Goal: Information Seeking & Learning: Obtain resource

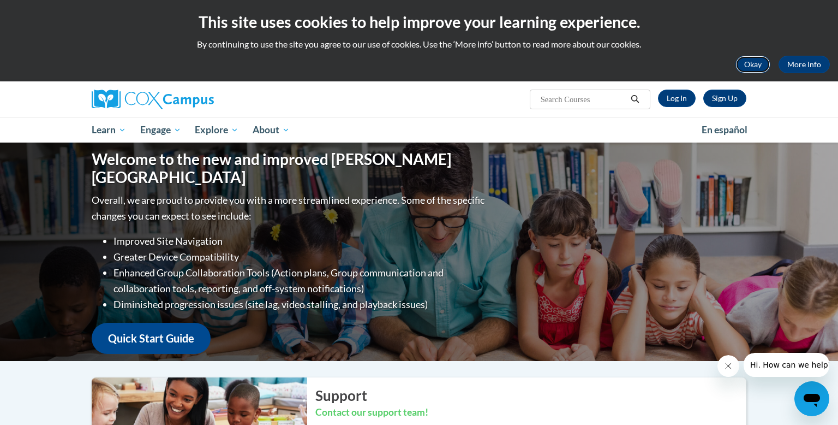
click at [754, 62] on button "Okay" at bounding box center [753, 64] width 35 height 17
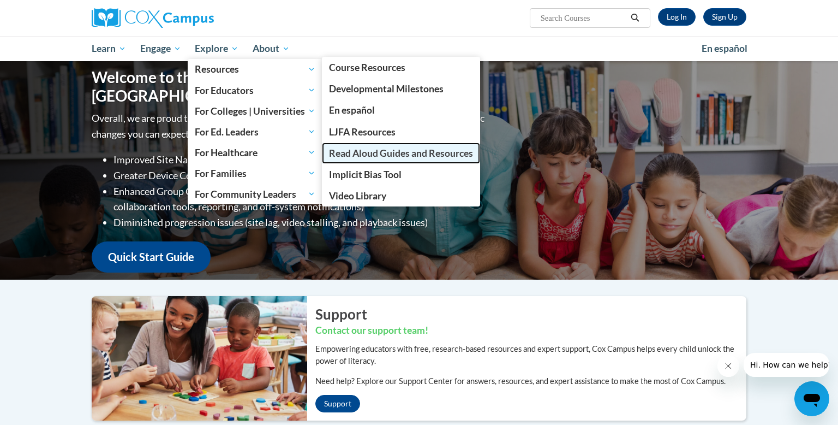
click at [381, 149] on span "Read Aloud Guides and Resources" at bounding box center [401, 152] width 144 height 11
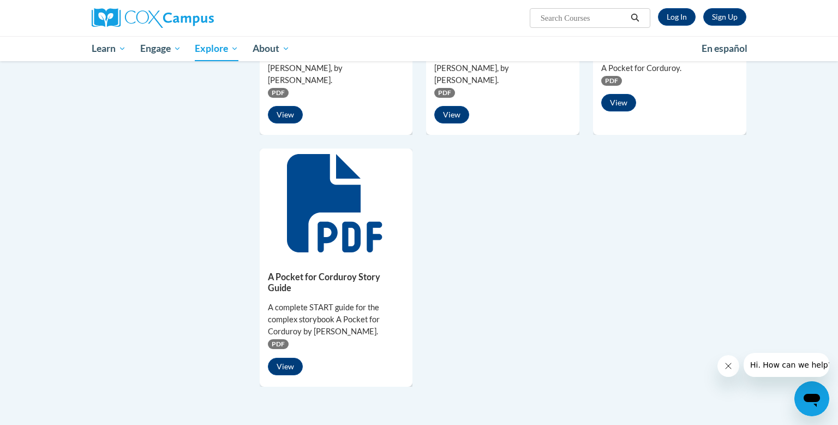
scroll to position [820, 0]
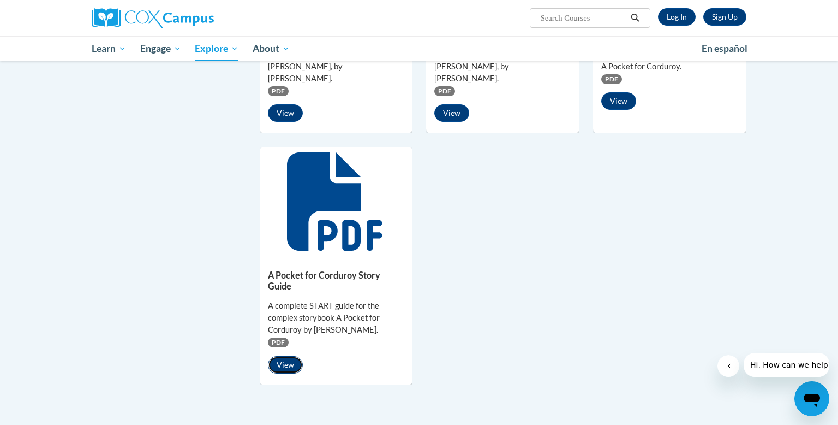
click at [282, 356] on button "View" at bounding box center [285, 364] width 35 height 17
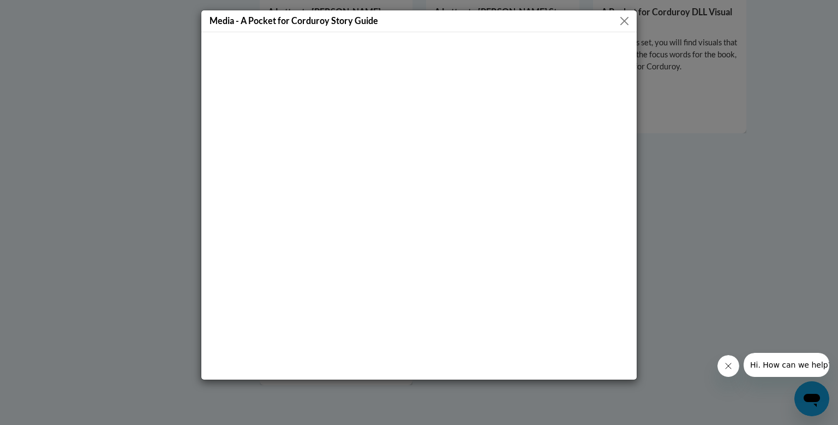
click at [624, 21] on button "Close" at bounding box center [625, 21] width 14 height 14
